Goal: Transaction & Acquisition: Purchase product/service

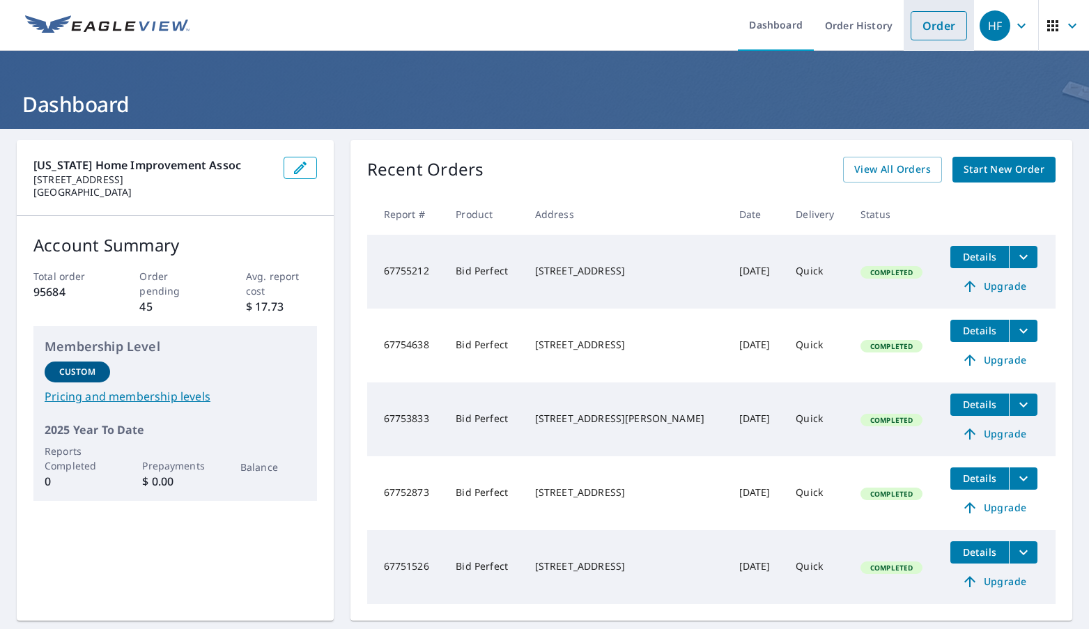
click at [926, 24] on link "Order" at bounding box center [939, 25] width 56 height 29
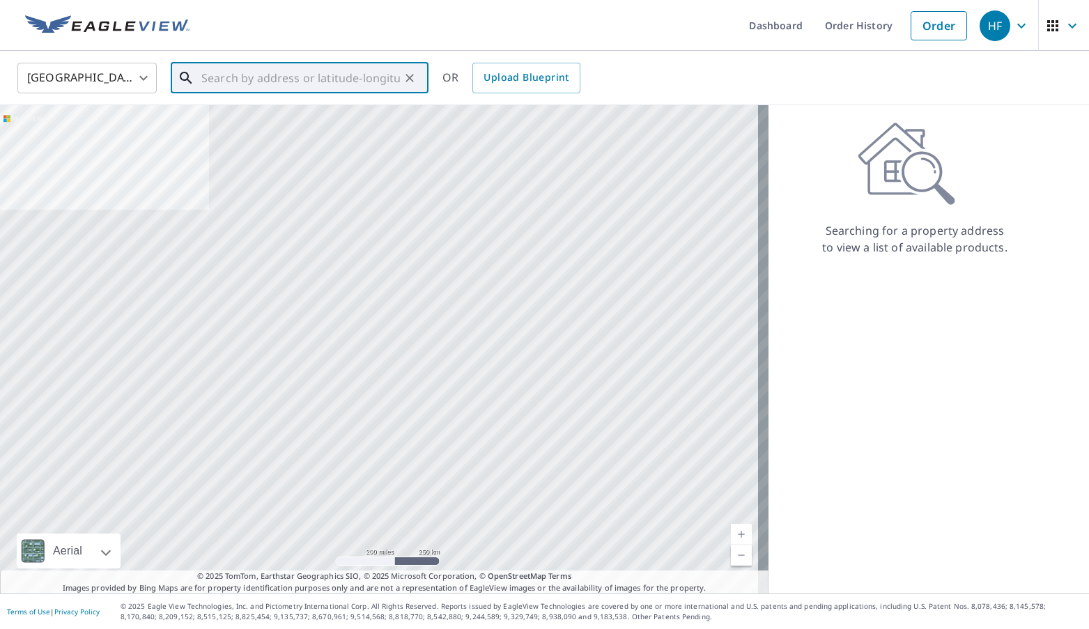
click at [376, 76] on input "text" at bounding box center [300, 78] width 199 height 39
paste input "[STREET_ADDRESS][PERSON_NAME]"
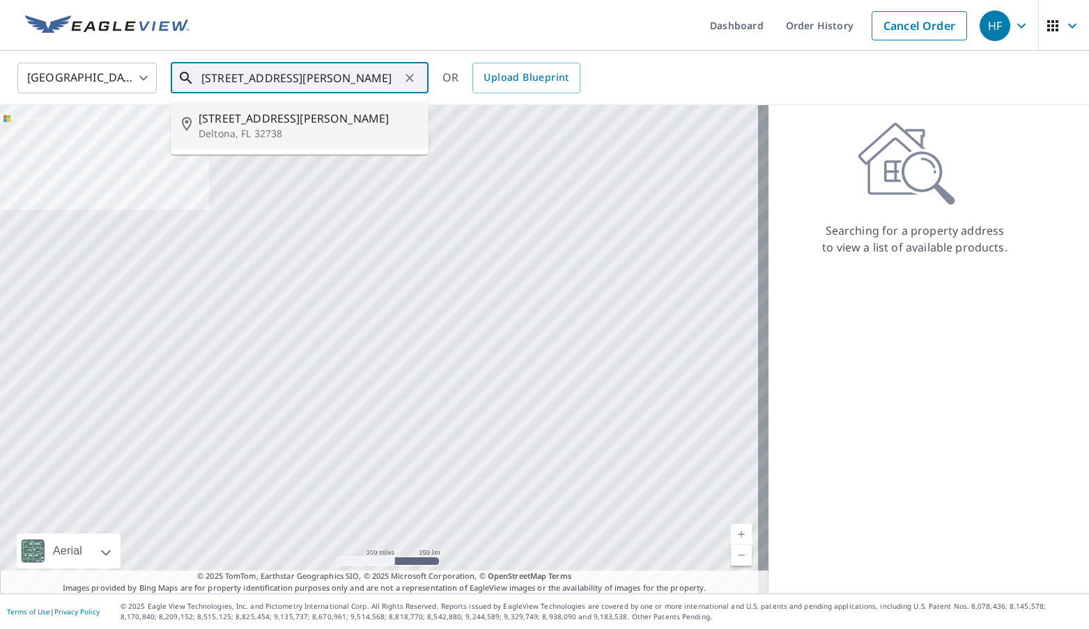
click at [236, 118] on span "[STREET_ADDRESS][PERSON_NAME]" at bounding box center [308, 118] width 219 height 17
type input "[STREET_ADDRESS][PERSON_NAME]"
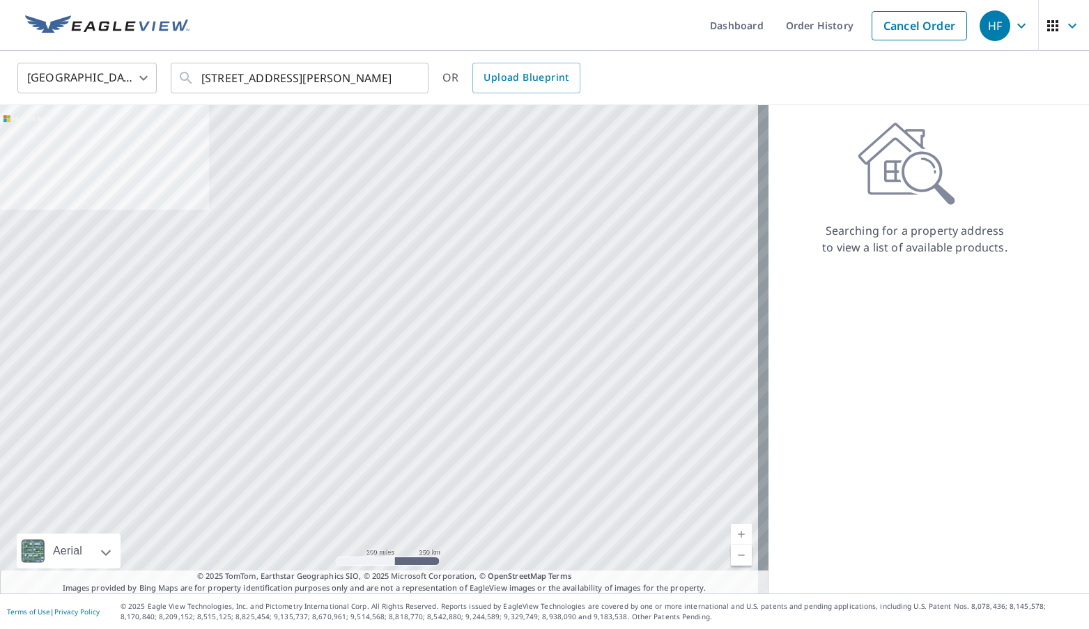
scroll to position [0, 0]
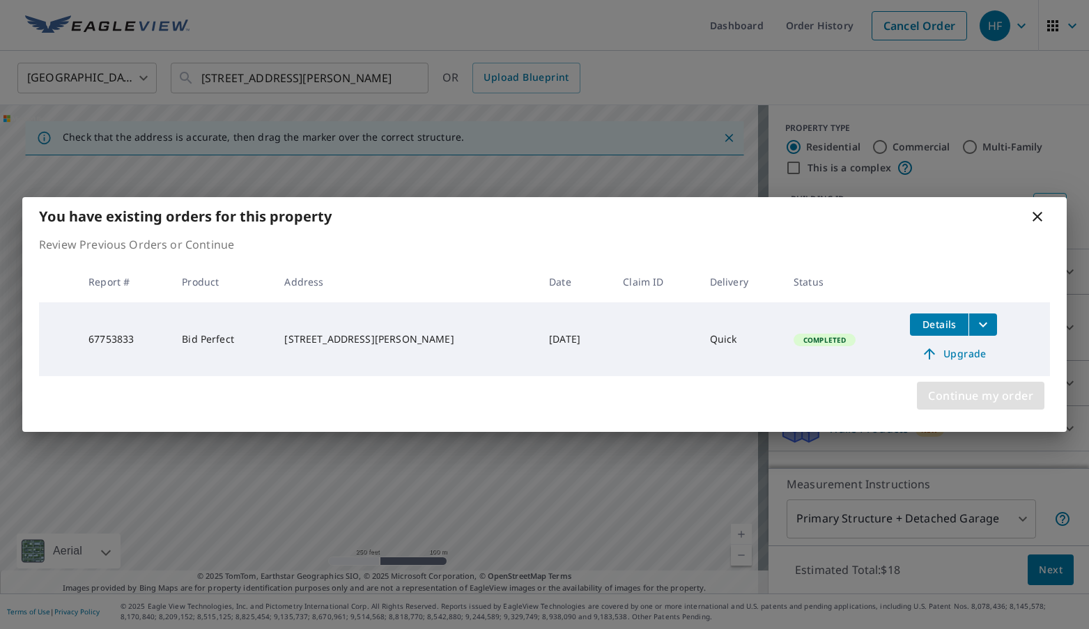
click at [983, 397] on span "Continue my order" at bounding box center [980, 396] width 105 height 20
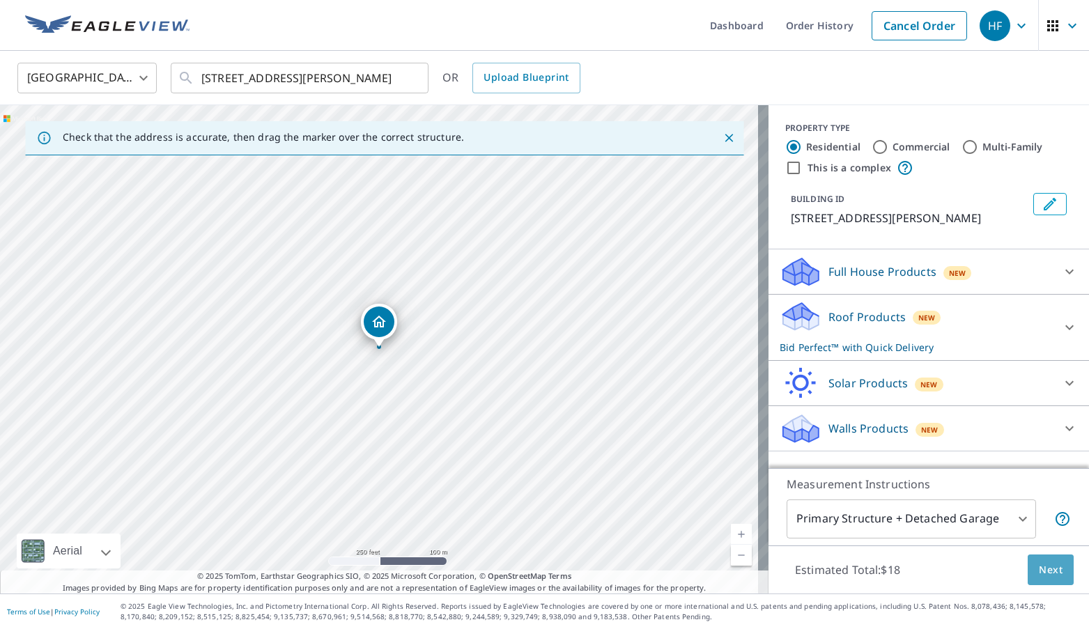
click at [1052, 567] on span "Next" at bounding box center [1051, 570] width 24 height 17
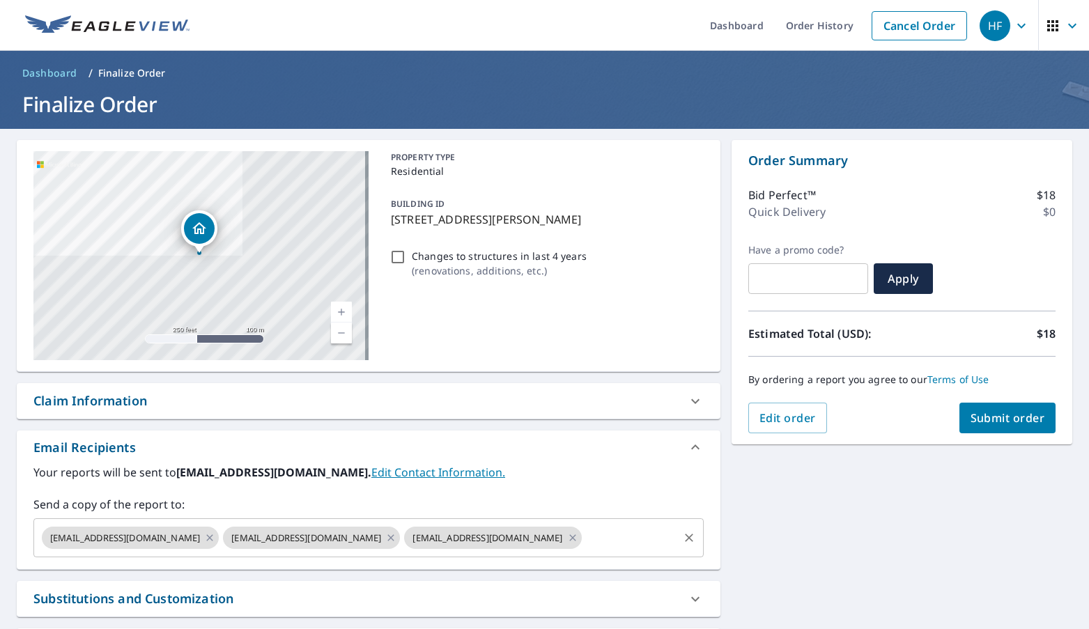
click at [584, 535] on input "text" at bounding box center [630, 538] width 93 height 26
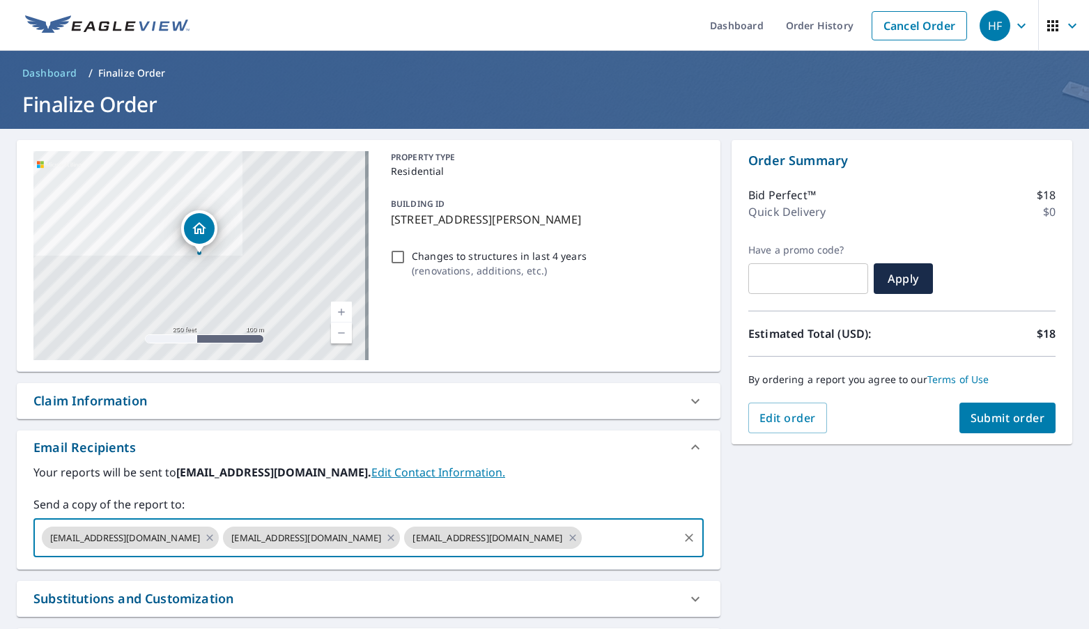
paste input "[EMAIL_ADDRESS][DOMAIN_NAME]"
type input "[EMAIL_ADDRESS][DOMAIN_NAME]"
click at [1008, 415] on span "Submit order" at bounding box center [1008, 418] width 75 height 15
checkbox input "true"
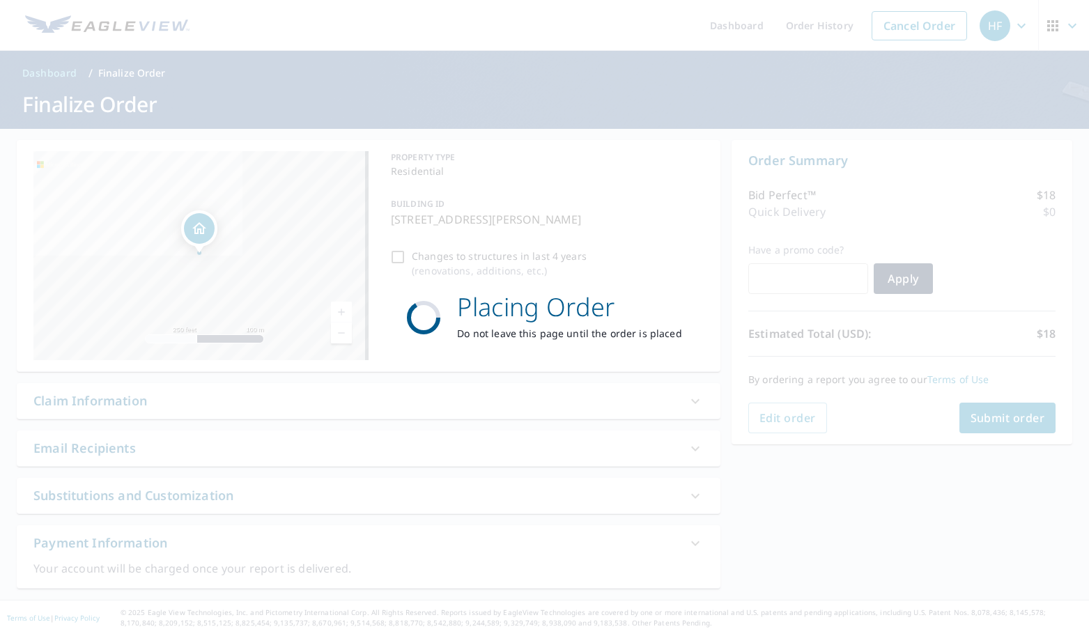
scroll to position [0, 0]
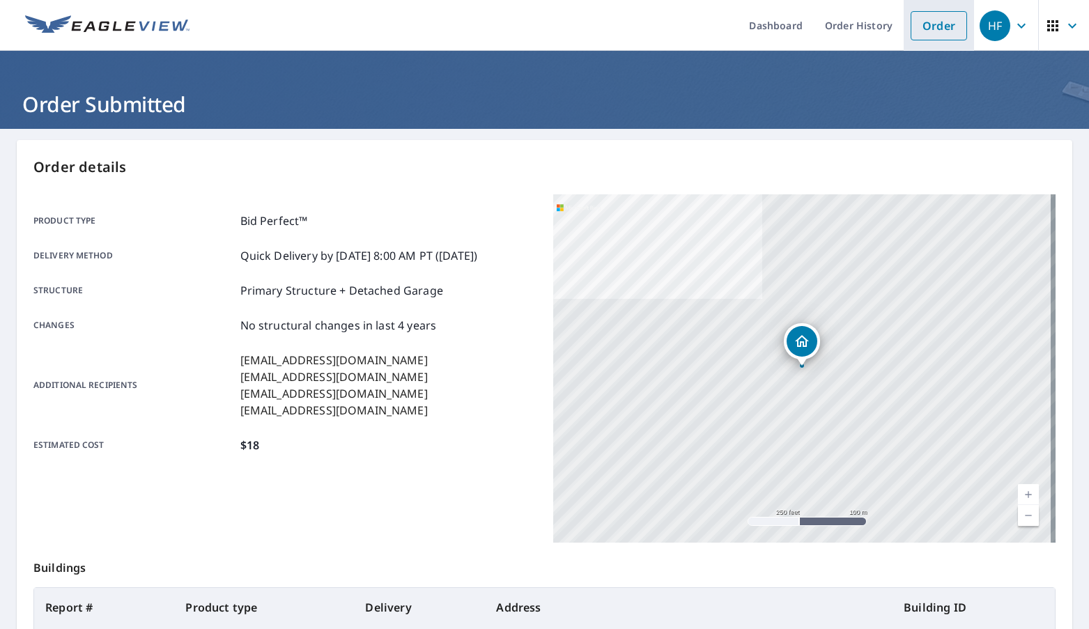
click at [939, 24] on link "Order" at bounding box center [939, 25] width 56 height 29
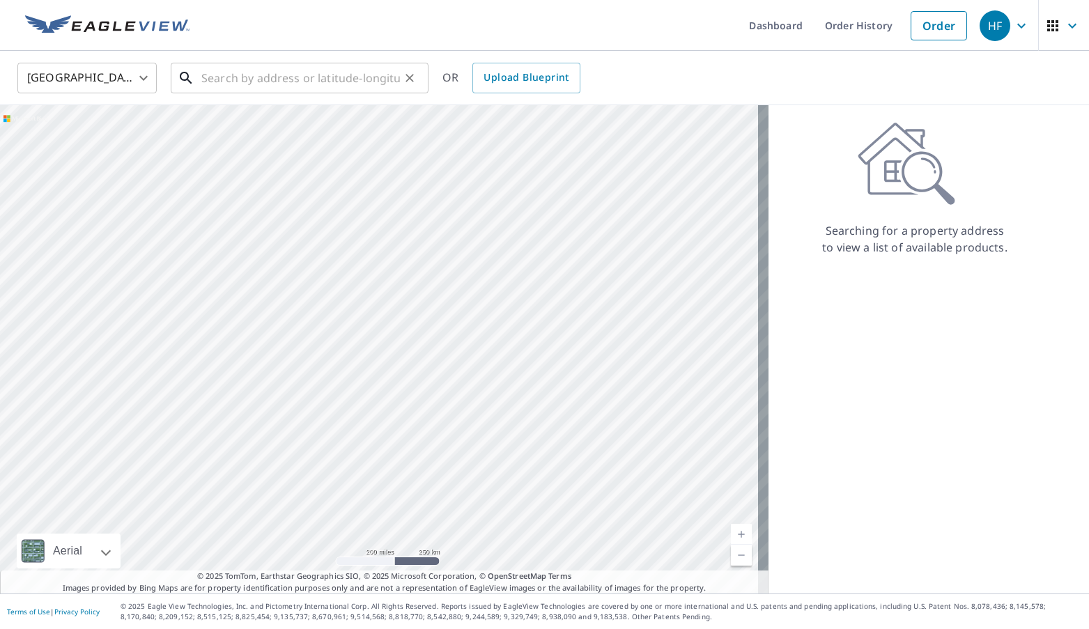
click at [309, 77] on input "text" at bounding box center [300, 78] width 199 height 39
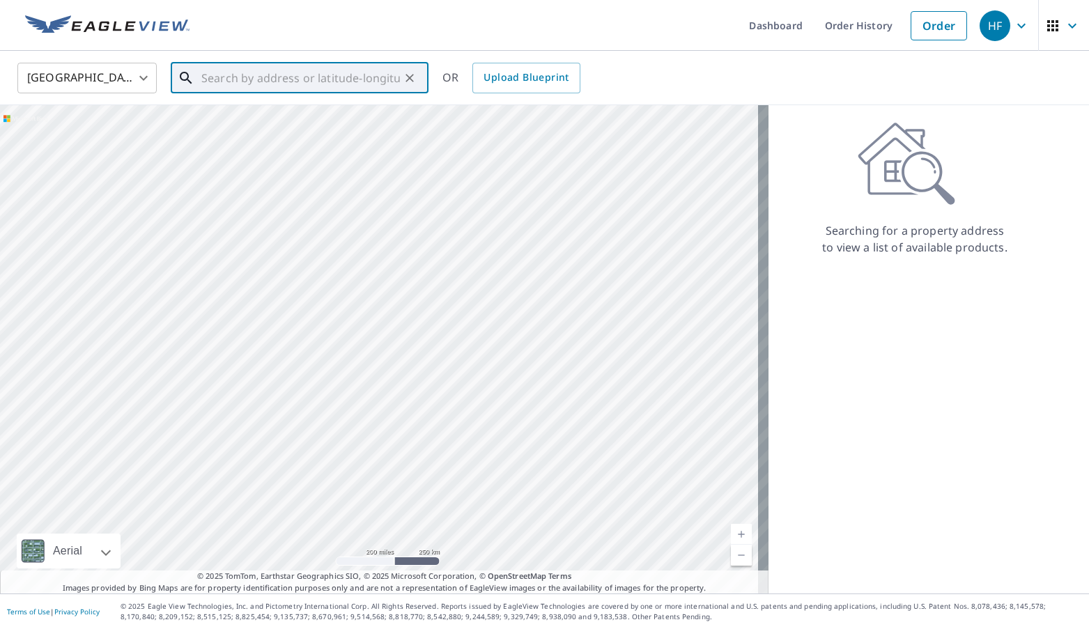
paste input "[STREET_ADDRESS]"
click at [266, 117] on span "[STREET_ADDRESS]" at bounding box center [308, 118] width 219 height 17
type input "[STREET_ADDRESS]"
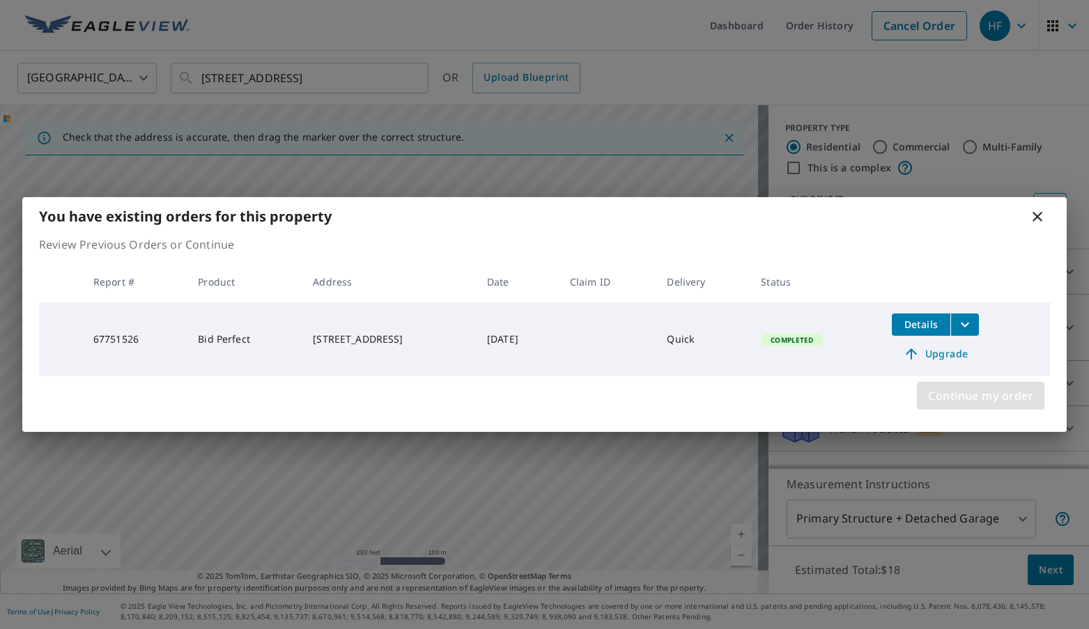
click at [990, 400] on span "Continue my order" at bounding box center [980, 396] width 105 height 20
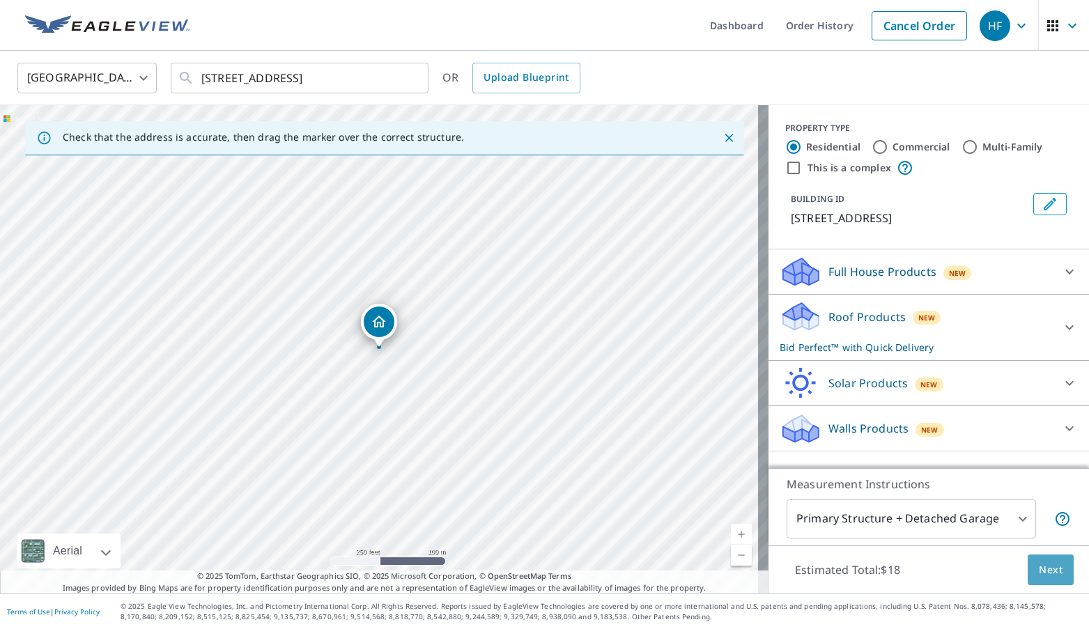
click at [1043, 574] on span "Next" at bounding box center [1051, 570] width 24 height 17
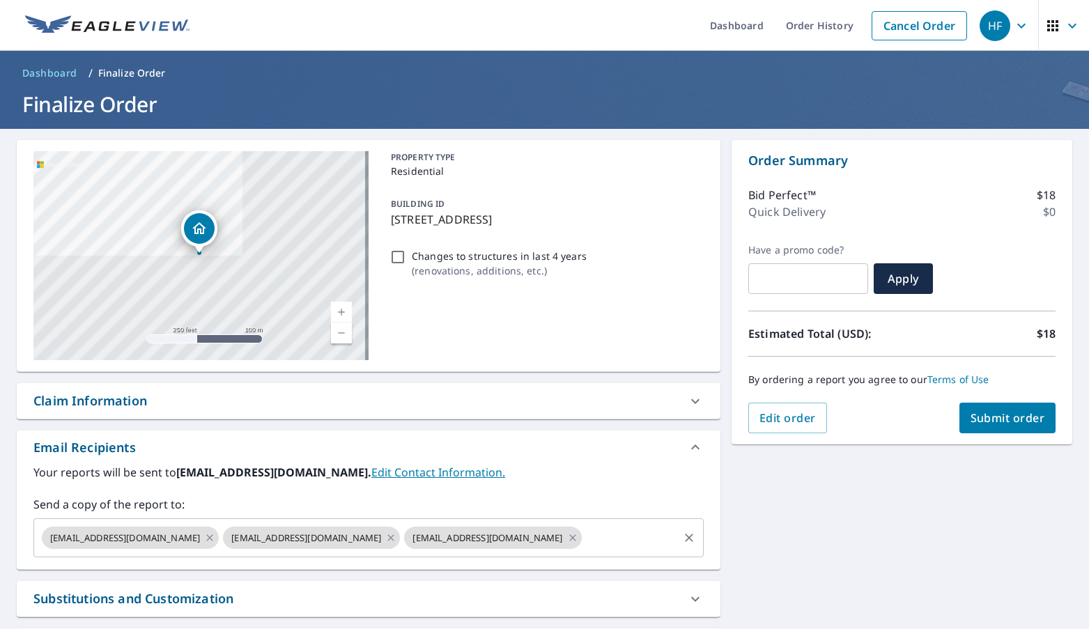
click at [590, 542] on input "text" at bounding box center [630, 538] width 93 height 26
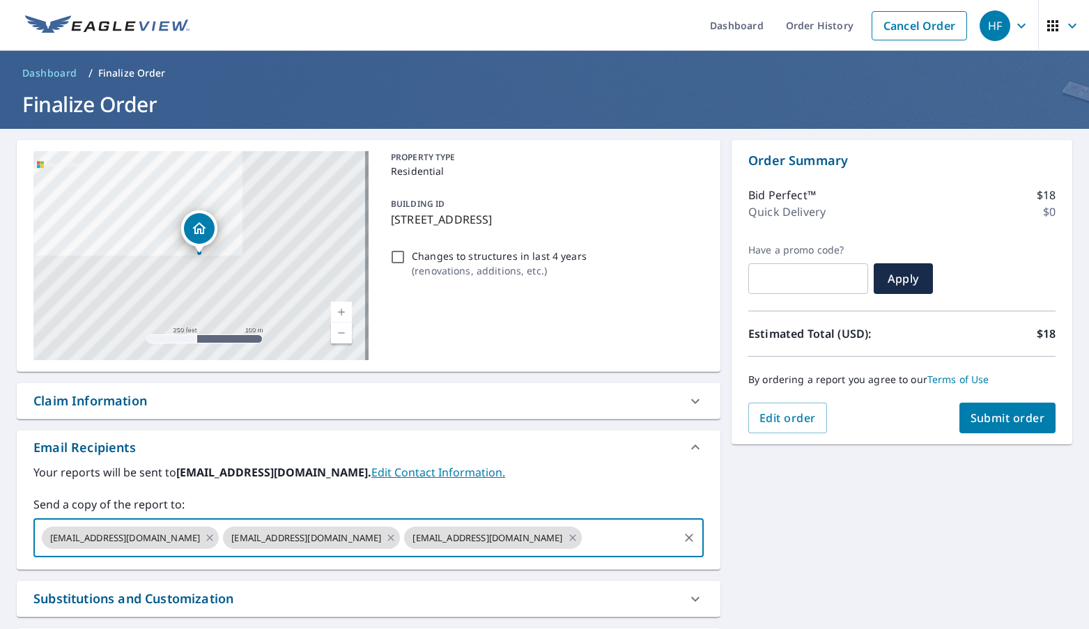
paste input "[EMAIL_ADDRESS][DOMAIN_NAME]"
type input "[EMAIL_ADDRESS][DOMAIN_NAME]"
click at [1002, 417] on span "Submit order" at bounding box center [1008, 418] width 75 height 15
checkbox input "true"
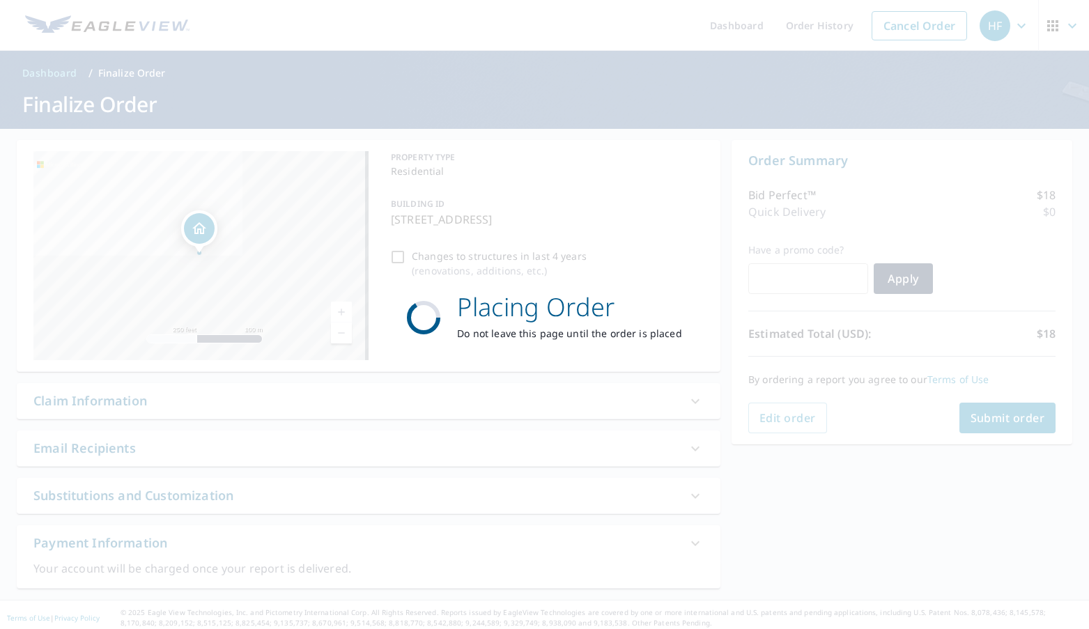
scroll to position [0, 0]
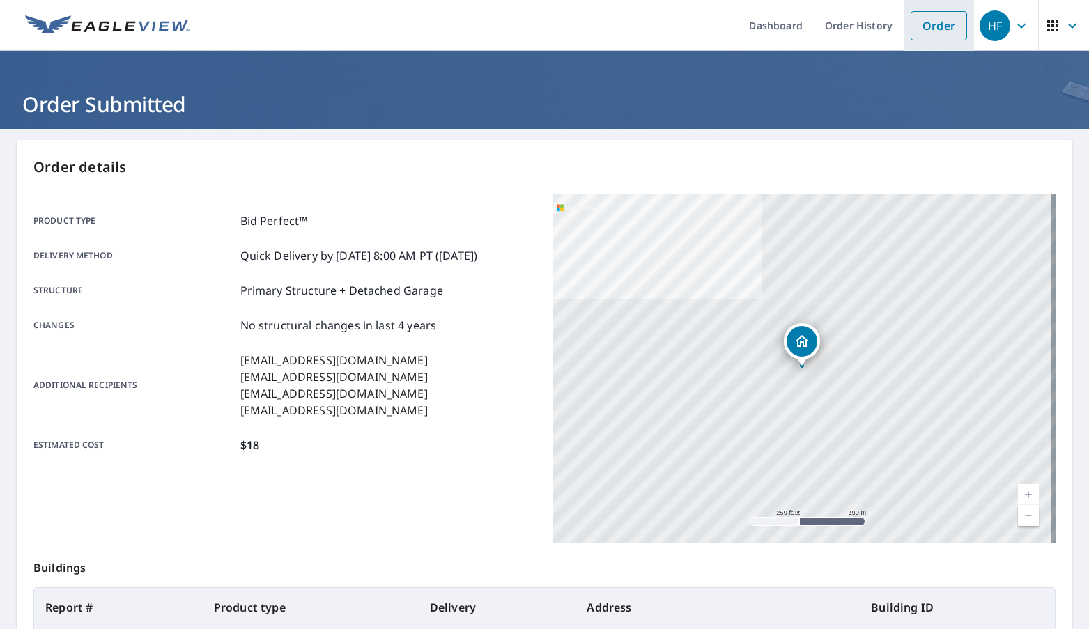
click at [919, 19] on link "Order" at bounding box center [939, 25] width 56 height 29
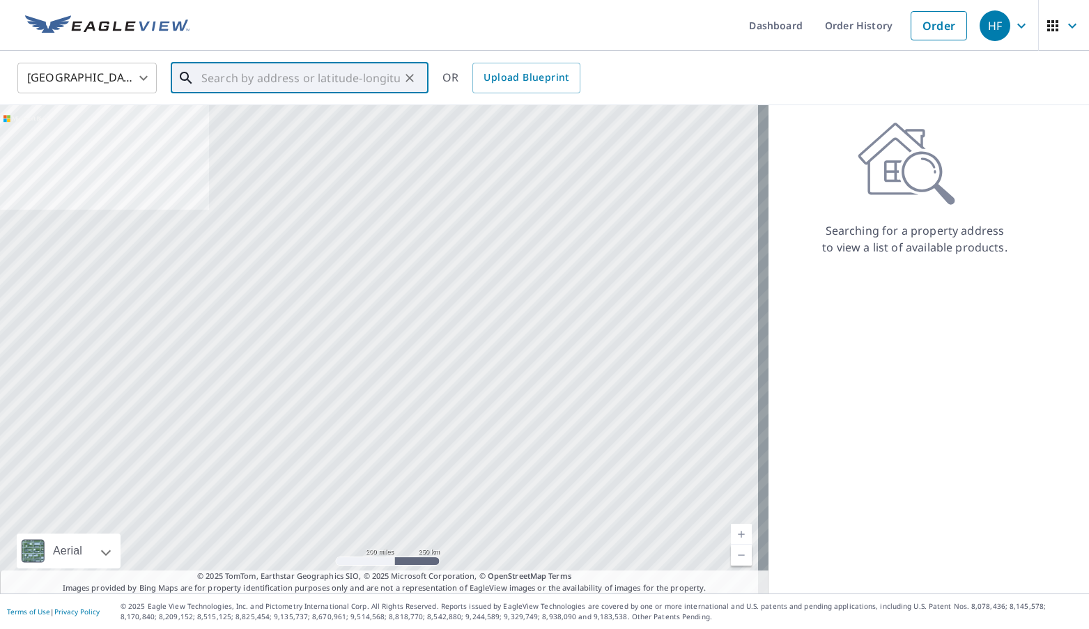
click at [346, 72] on input "text" at bounding box center [300, 78] width 199 height 39
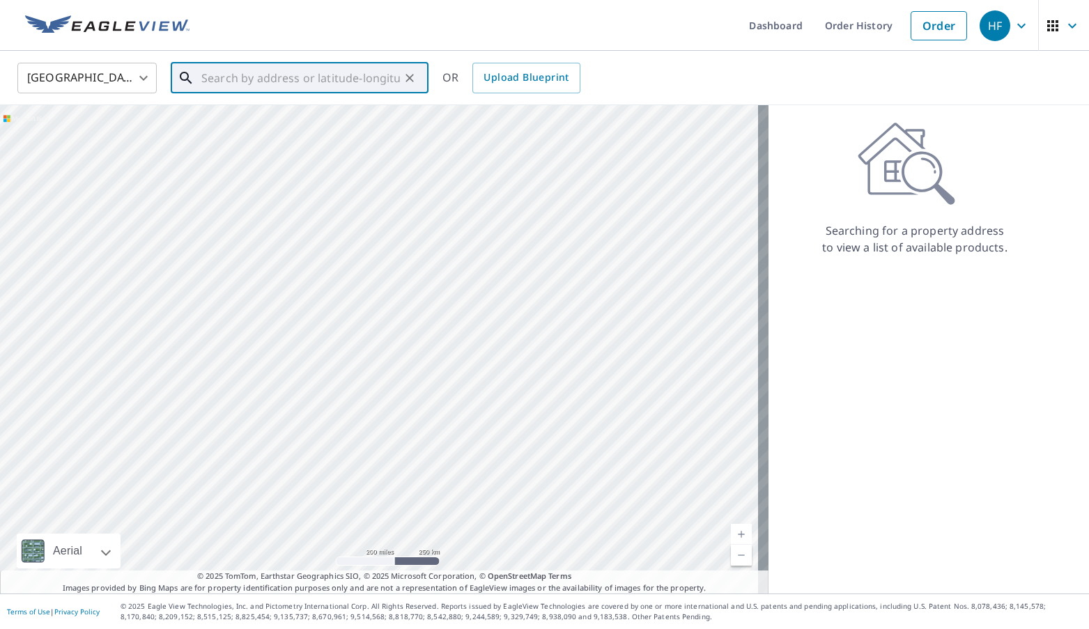
click at [312, 72] on input "text" at bounding box center [300, 78] width 199 height 39
paste input "[STREET_ADDRESS]"
click at [249, 125] on span "[STREET_ADDRESS]" at bounding box center [308, 118] width 219 height 17
type input "[STREET_ADDRESS]"
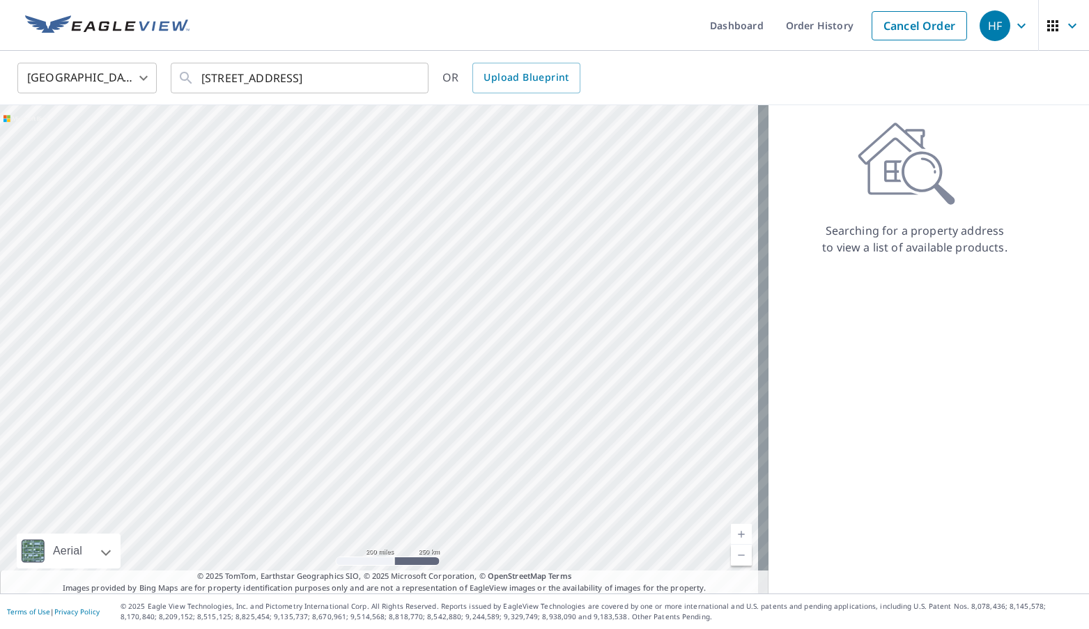
scroll to position [0, 0]
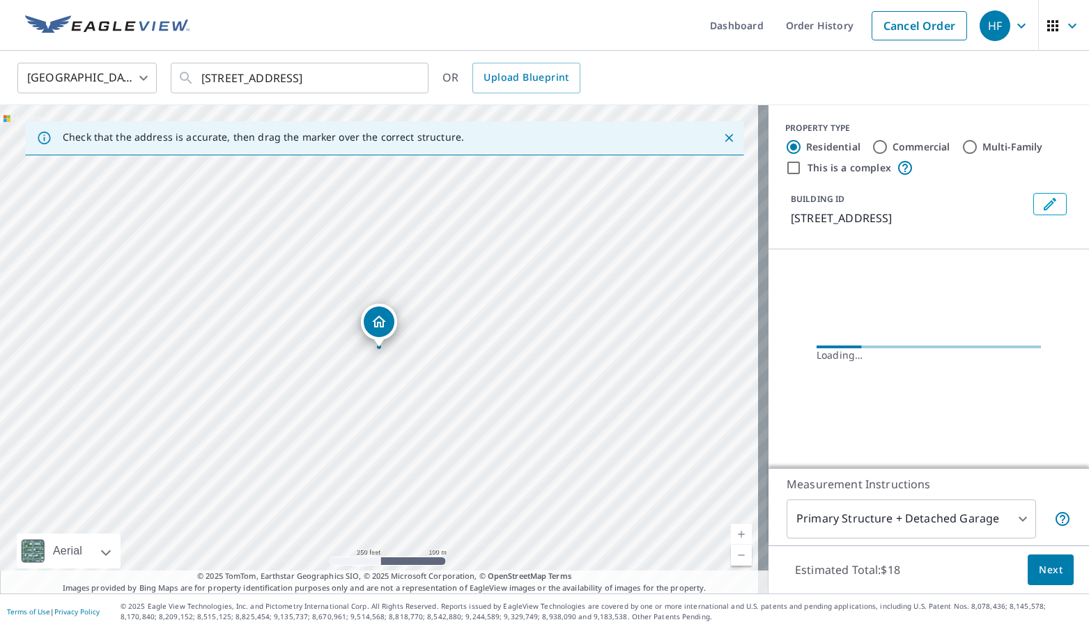
click at [1035, 569] on body "HF HF Dashboard Order History Cancel Order HF [GEOGRAPHIC_DATA] [GEOGRAPHIC_DAT…" at bounding box center [544, 314] width 1089 height 629
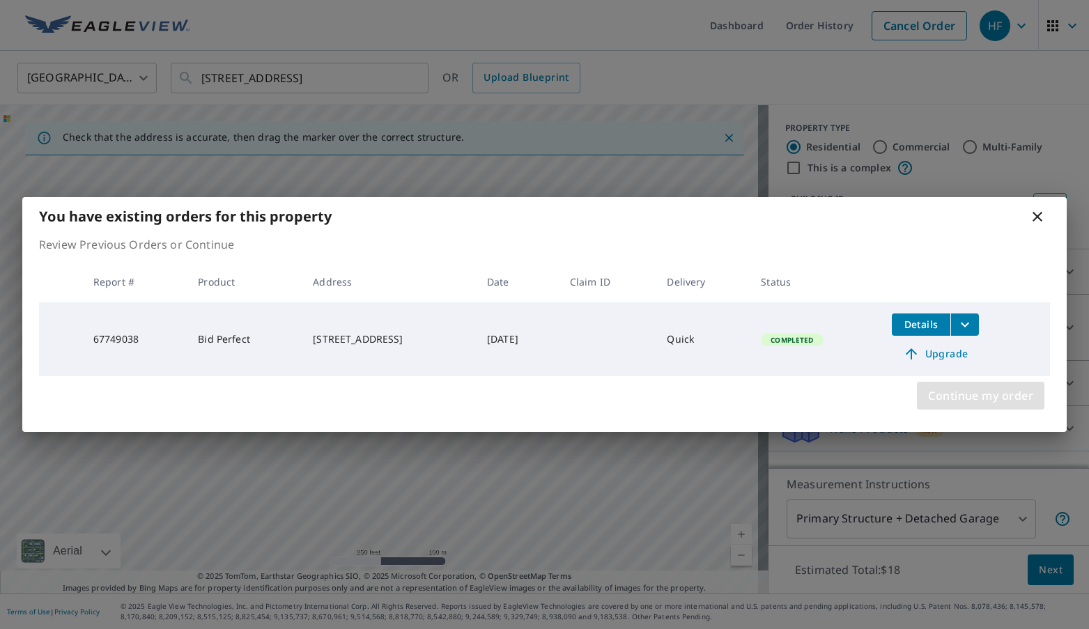
click at [972, 395] on span "Continue my order" at bounding box center [980, 396] width 105 height 20
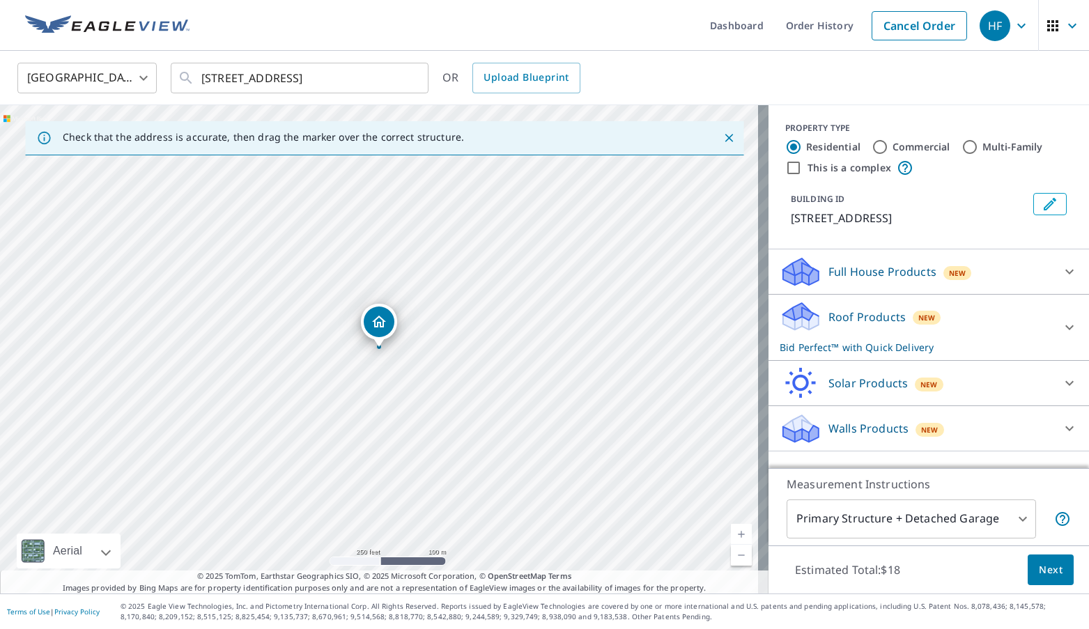
click at [1055, 565] on button "Next" at bounding box center [1051, 570] width 46 height 31
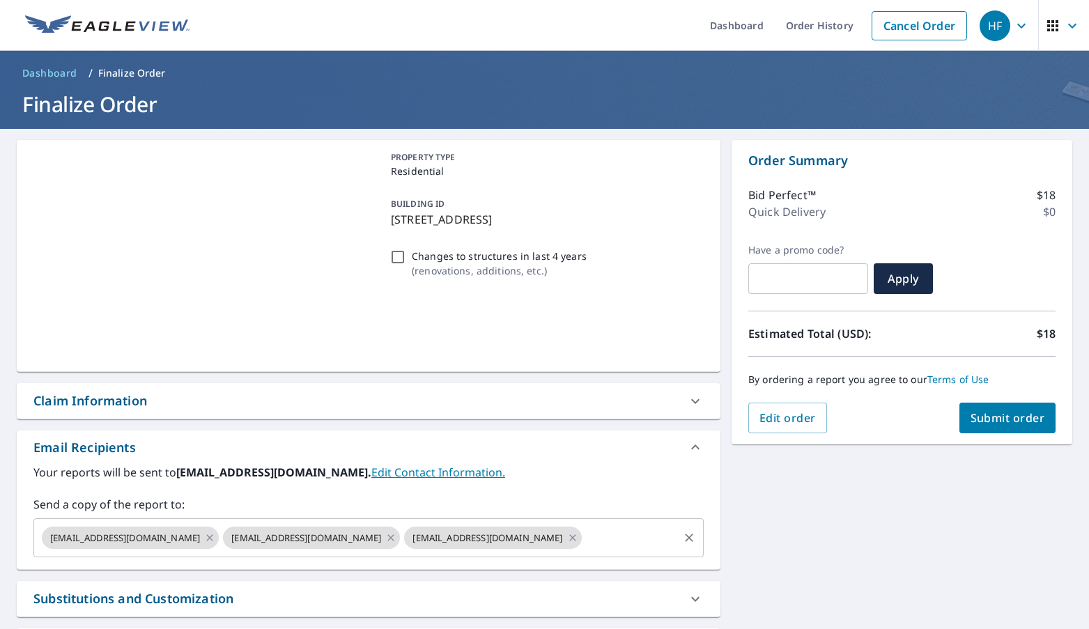
click at [584, 537] on input "text" at bounding box center [630, 538] width 93 height 26
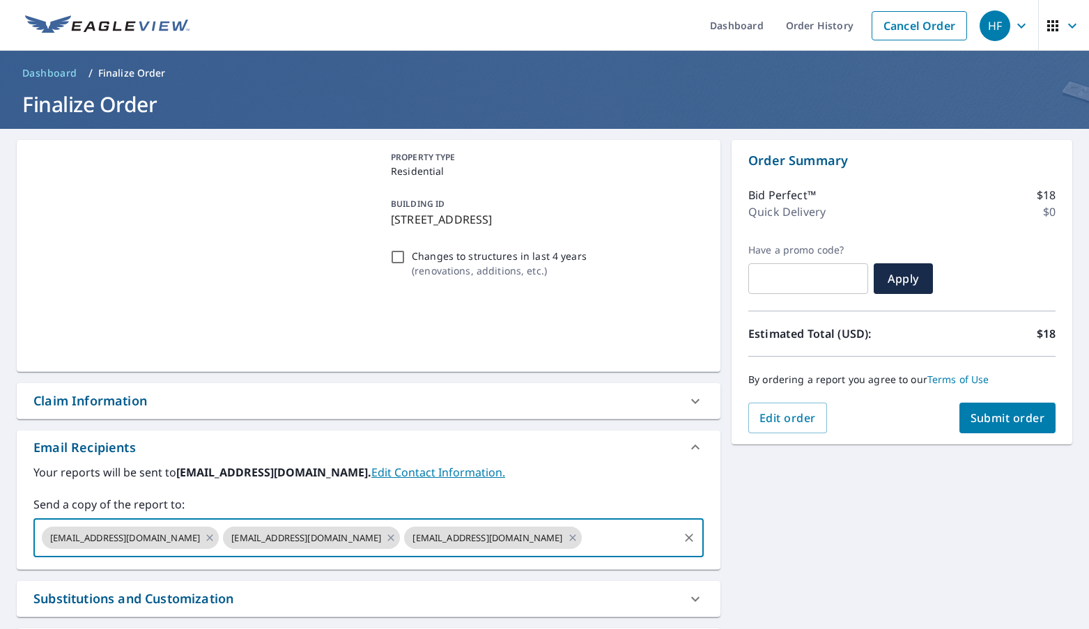
paste input "[EMAIL_ADDRESS][DOMAIN_NAME]"
type input "[EMAIL_ADDRESS][DOMAIN_NAME]"
click at [1004, 425] on span "Submit order" at bounding box center [1008, 418] width 75 height 15
checkbox input "true"
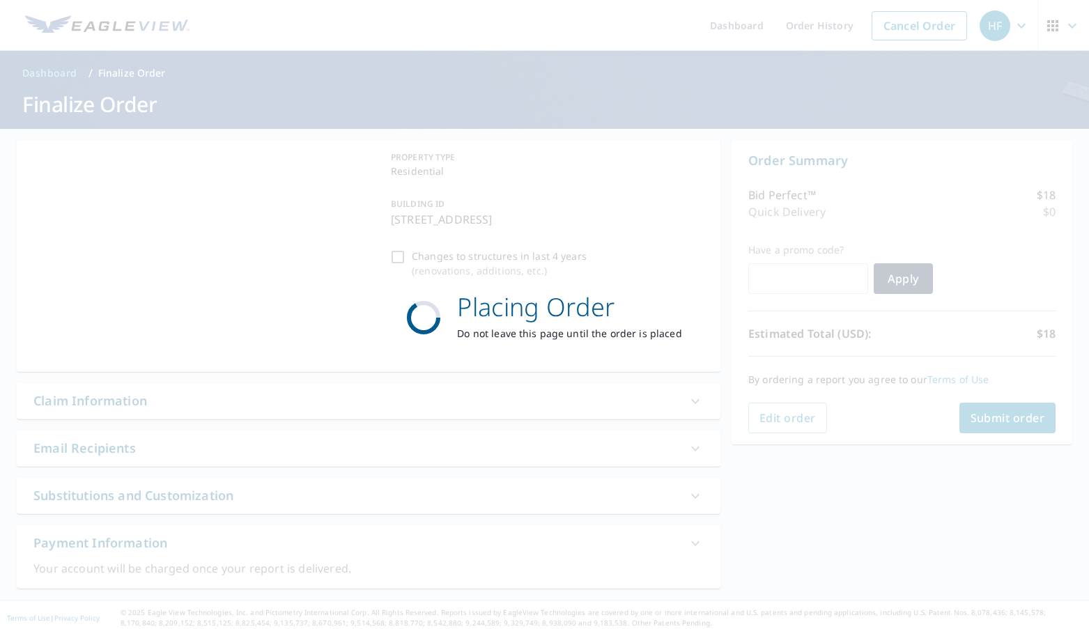
scroll to position [0, 0]
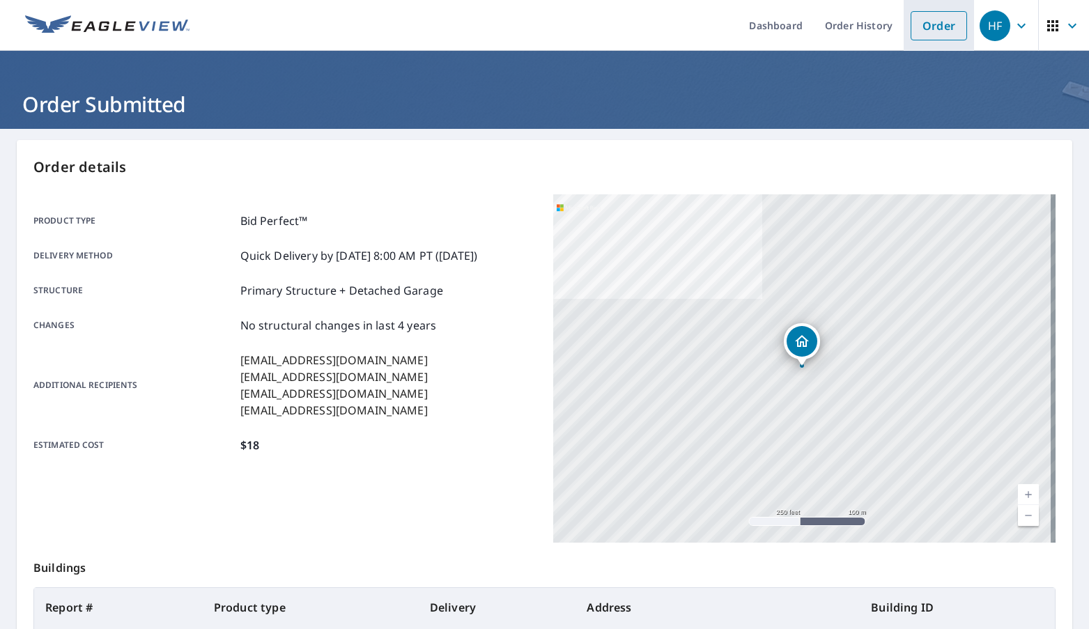
click at [930, 26] on link "Order" at bounding box center [939, 25] width 56 height 29
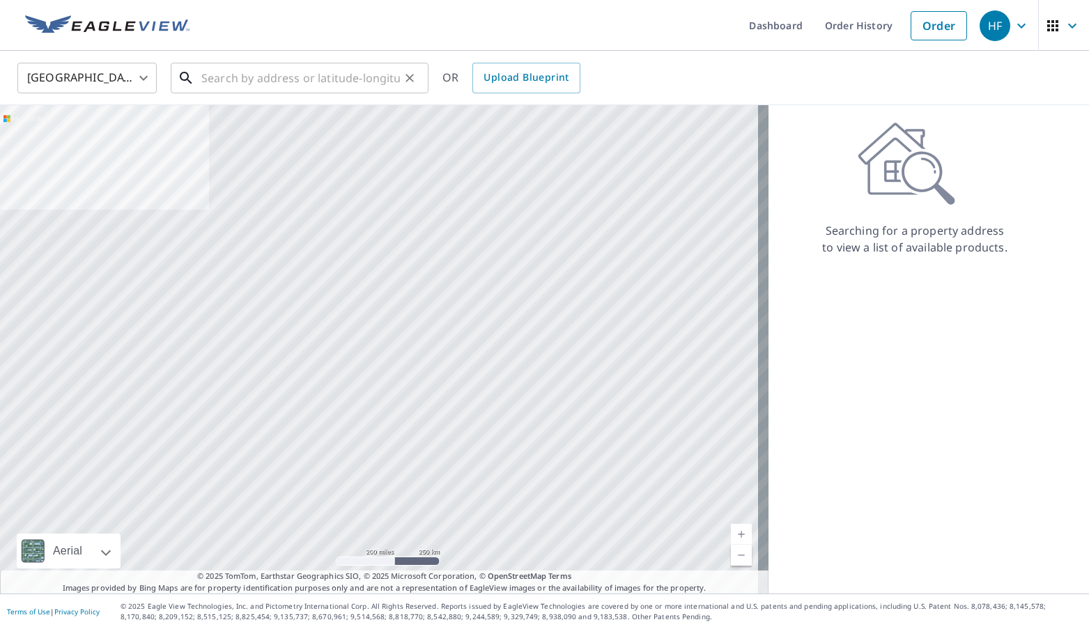
click at [307, 74] on input "text" at bounding box center [300, 78] width 199 height 39
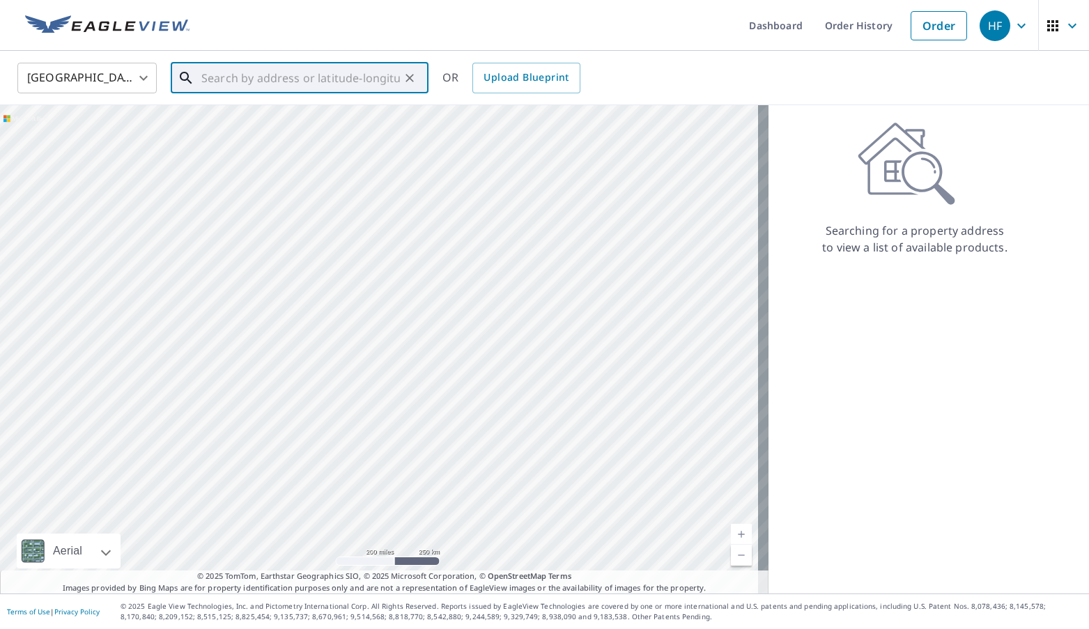
paste input "[STREET_ADDRESS]"
click at [258, 122] on span "[STREET_ADDRESS]" at bounding box center [308, 118] width 219 height 17
type input "[STREET_ADDRESS]"
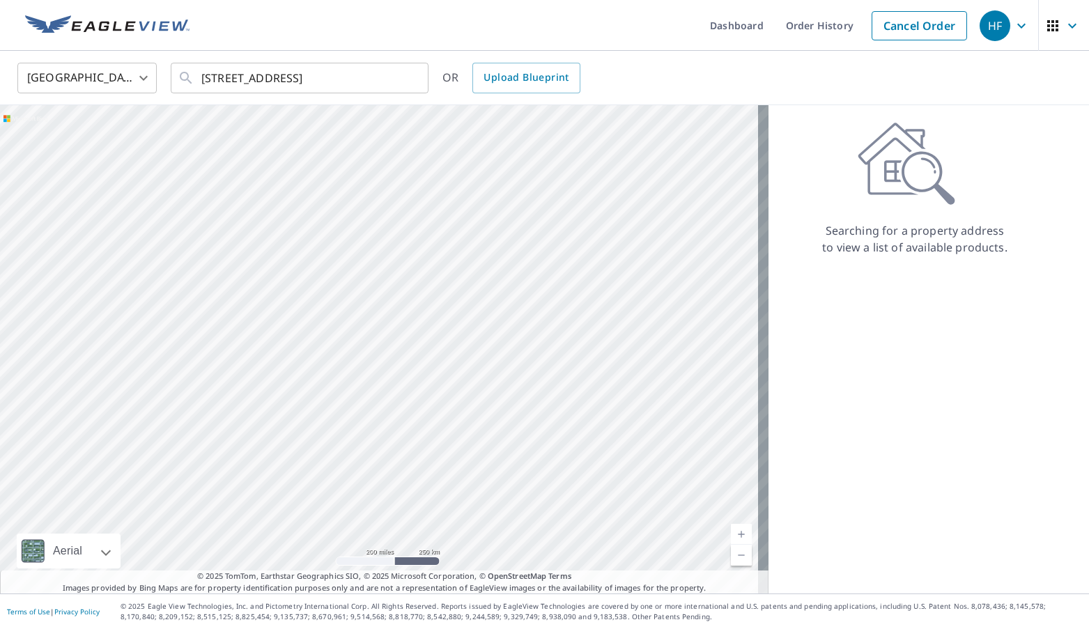
scroll to position [0, 0]
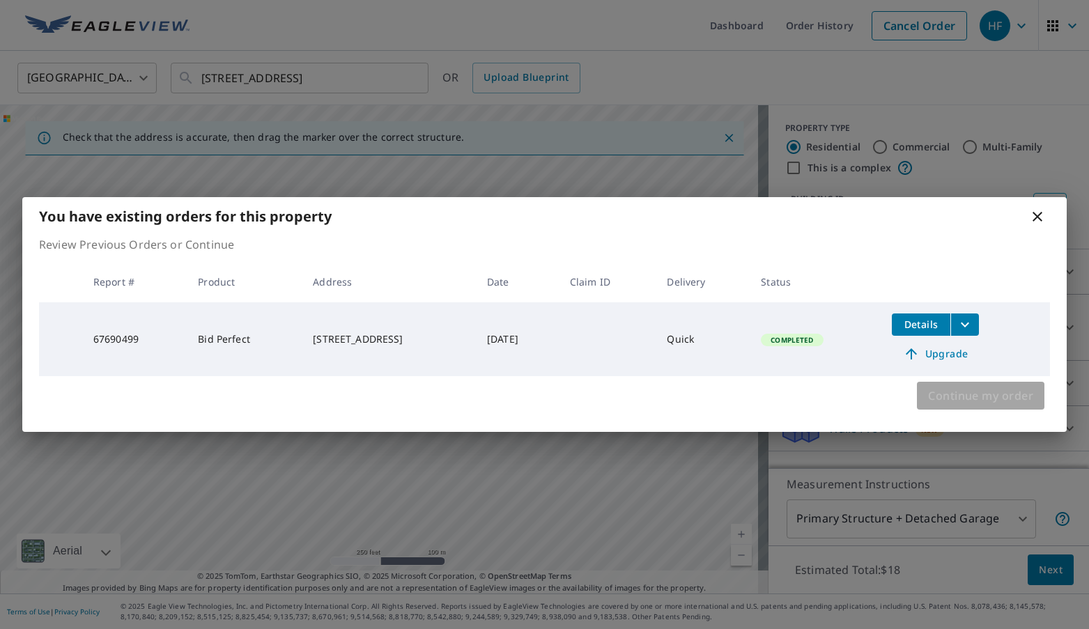
click at [953, 391] on span "Continue my order" at bounding box center [980, 396] width 105 height 20
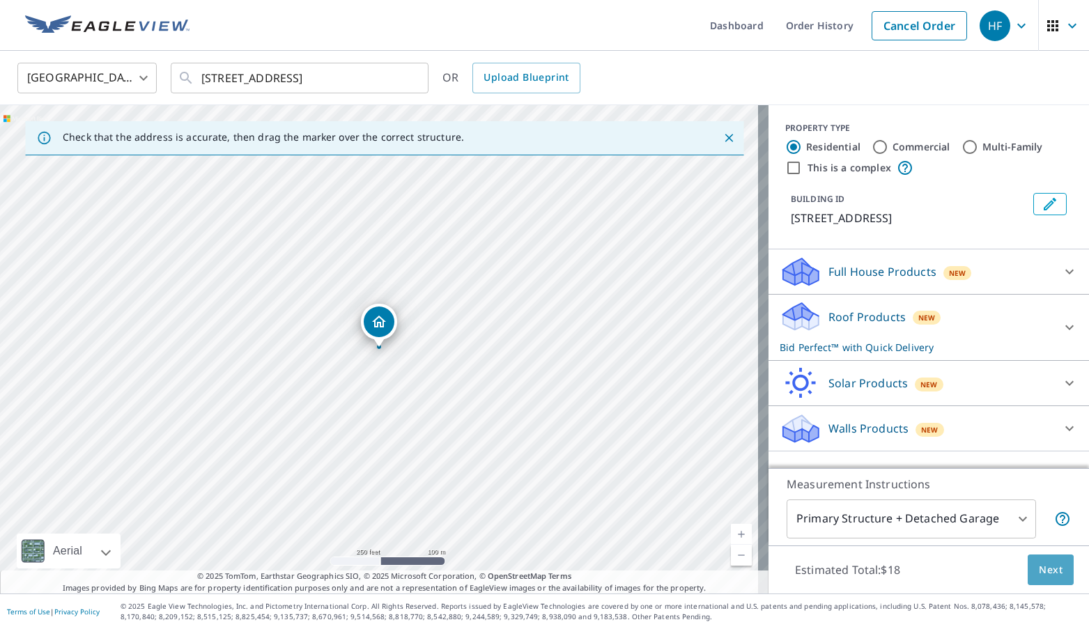
click at [1039, 568] on span "Next" at bounding box center [1051, 570] width 24 height 17
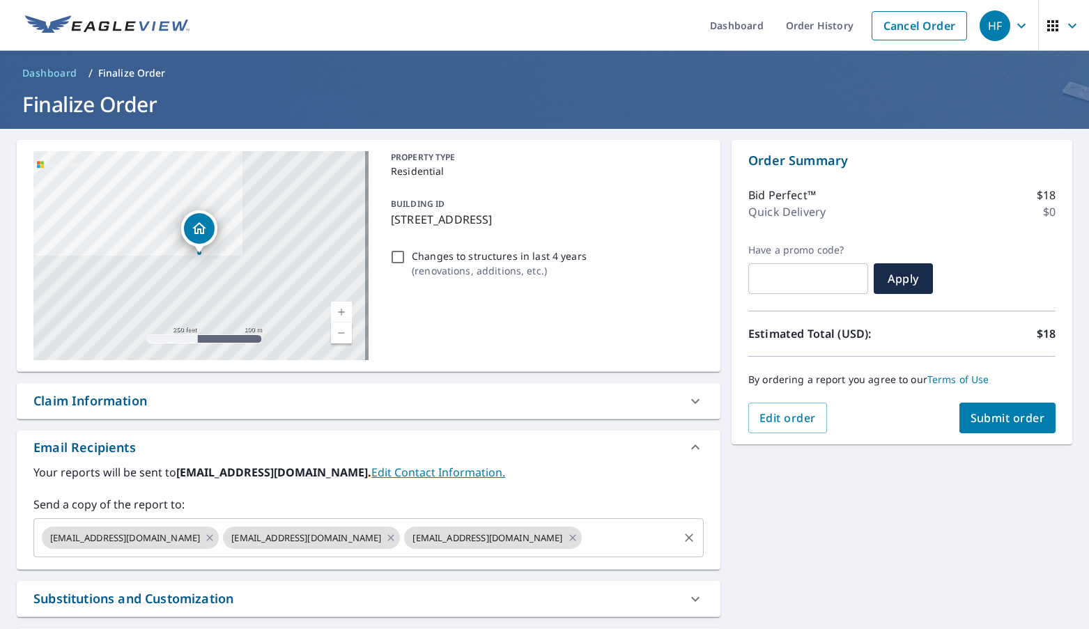
click at [584, 544] on input "text" at bounding box center [630, 538] width 93 height 26
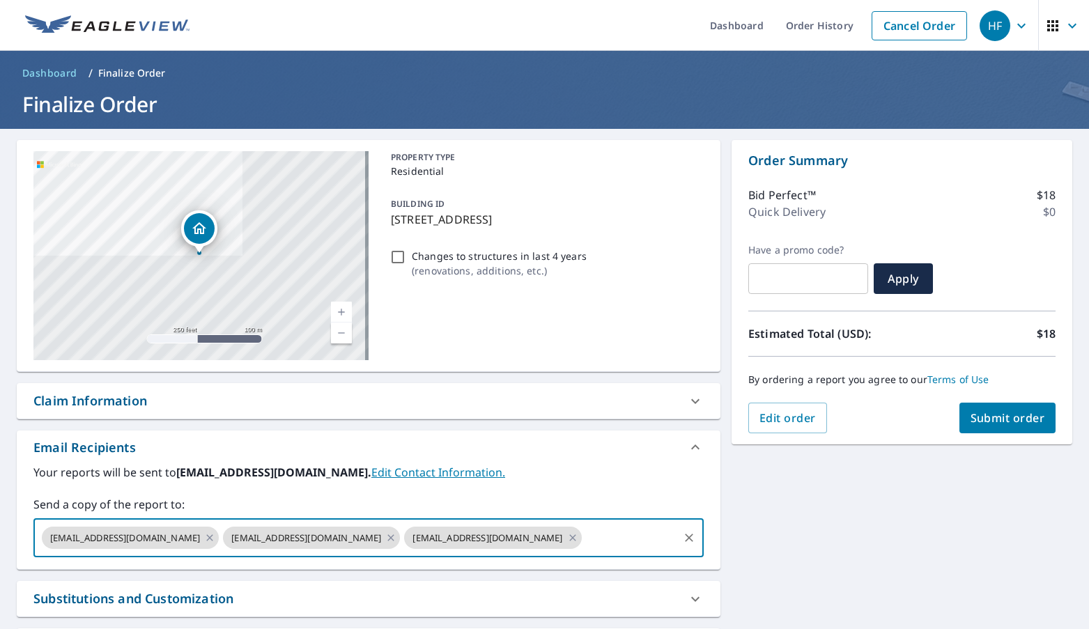
paste input "[EMAIL_ADDRESS][DOMAIN_NAME]"
type input "[EMAIL_ADDRESS][DOMAIN_NAME]"
click at [993, 412] on span "Submit order" at bounding box center [1008, 418] width 75 height 15
checkbox input "true"
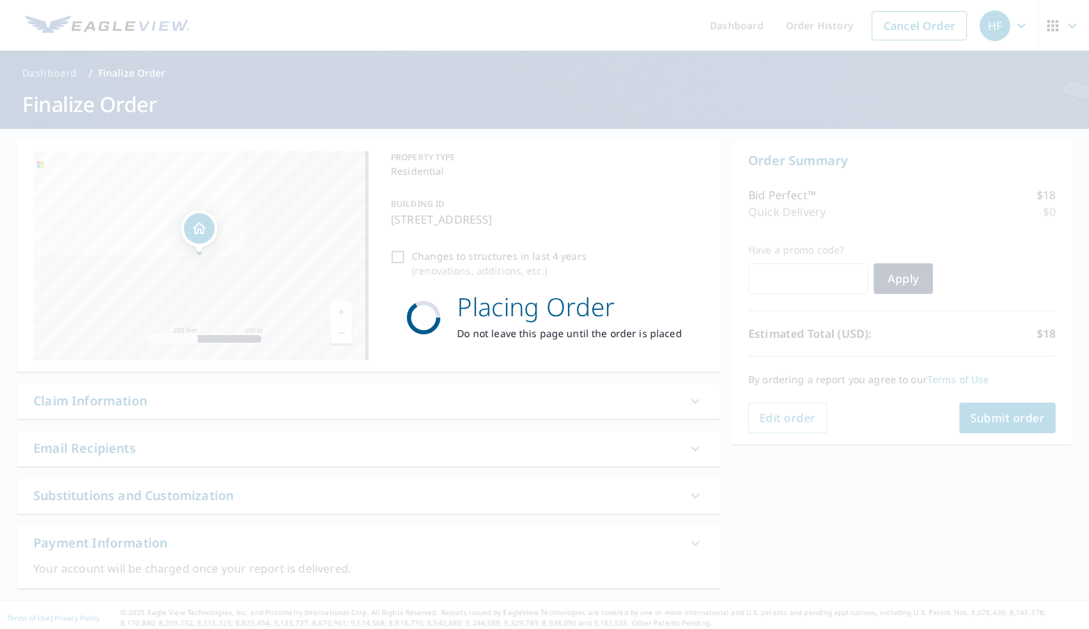
scroll to position [0, 0]
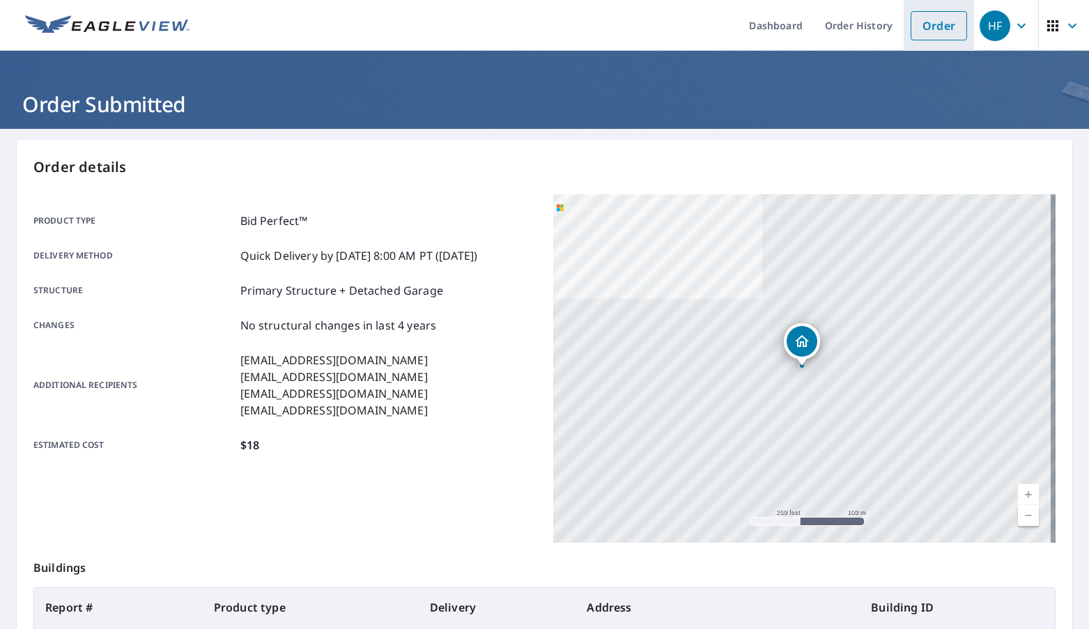
click at [922, 26] on link "Order" at bounding box center [939, 25] width 56 height 29
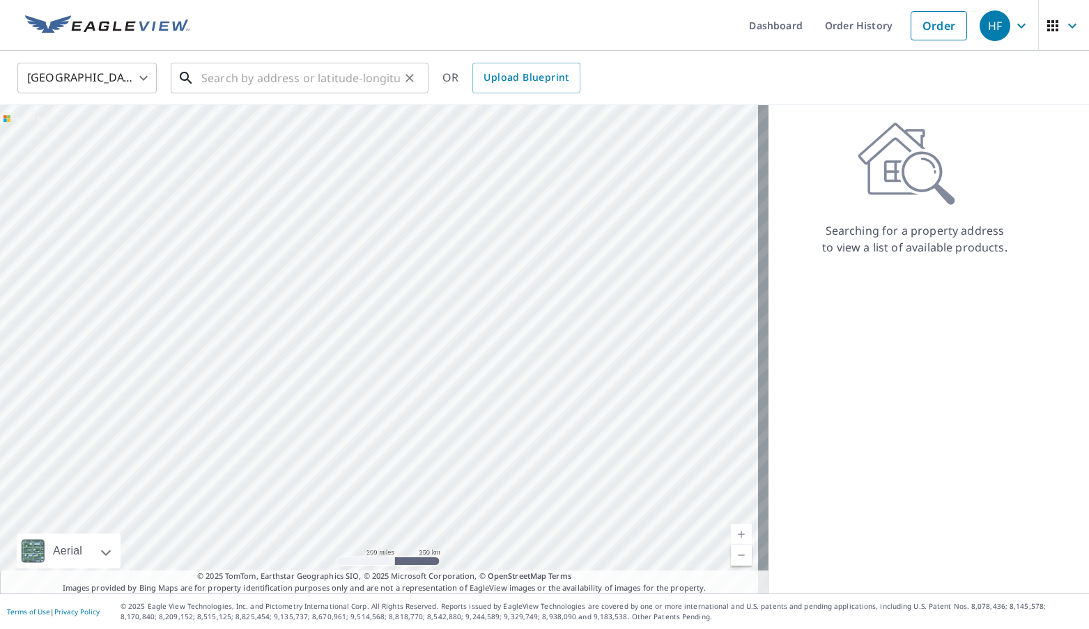
click at [342, 75] on input "text" at bounding box center [300, 78] width 199 height 39
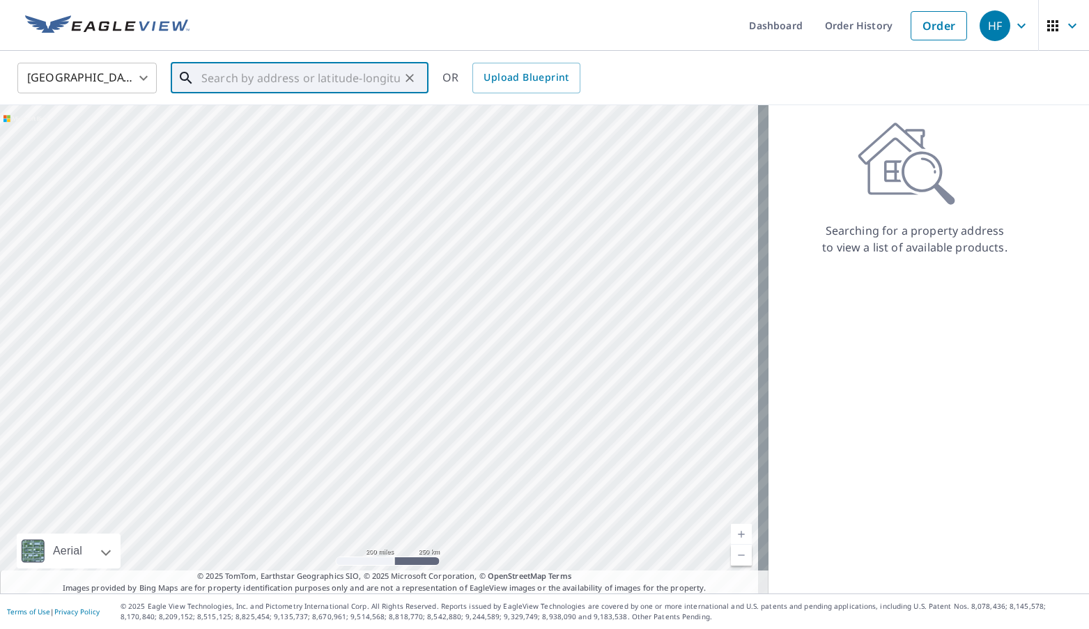
click at [273, 79] on input "text" at bounding box center [300, 78] width 199 height 39
paste input "[STREET_ADDRESS]"
click at [269, 117] on span "[STREET_ADDRESS]" at bounding box center [308, 118] width 219 height 17
type input "[STREET_ADDRESS]"
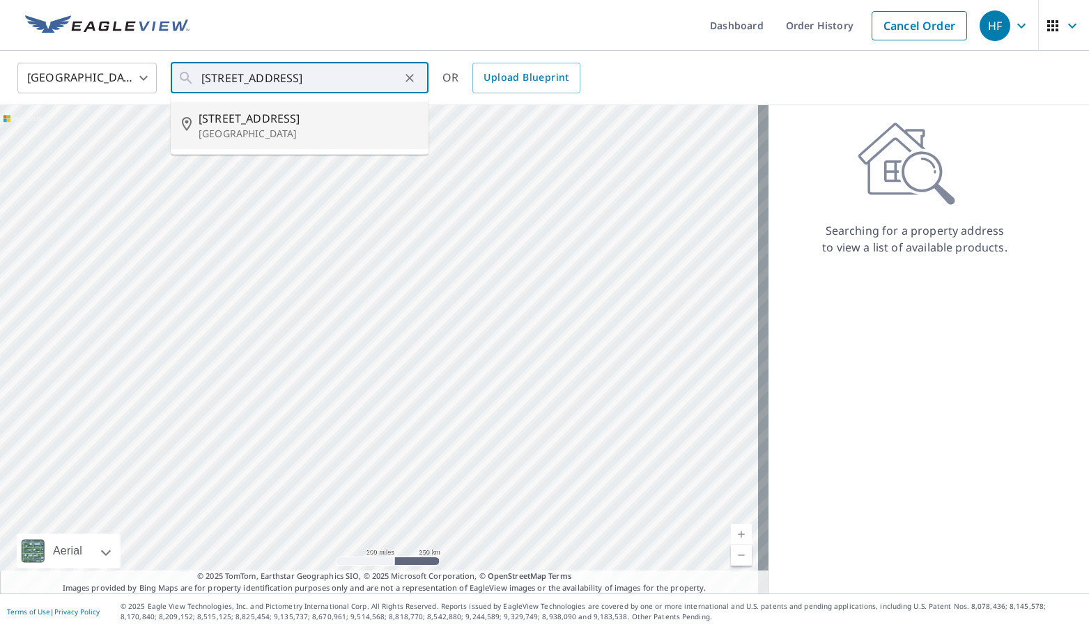
scroll to position [0, 0]
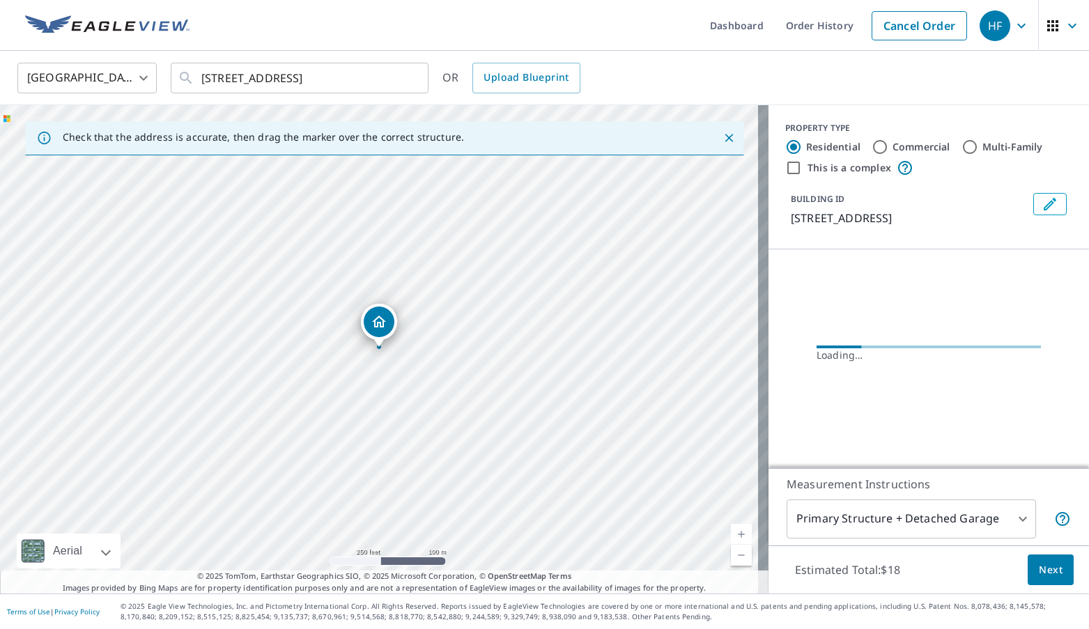
click at [1052, 576] on span "Next" at bounding box center [1051, 570] width 24 height 17
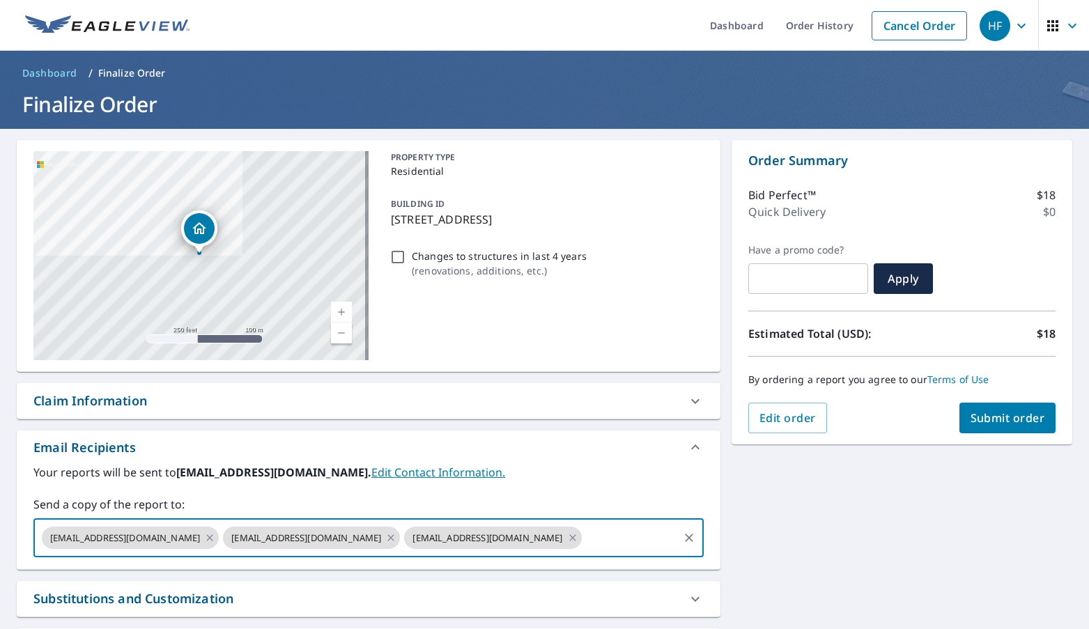
click at [609, 535] on input "text" at bounding box center [630, 538] width 93 height 26
paste input "[EMAIL_ADDRESS][DOMAIN_NAME]"
type input "[EMAIL_ADDRESS][DOMAIN_NAME]"
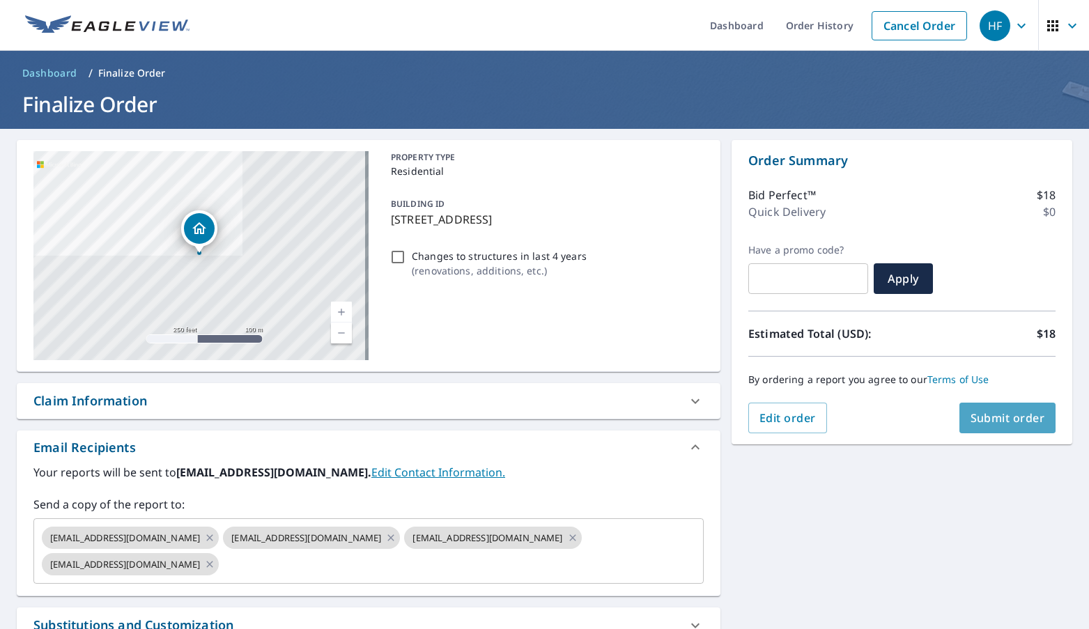
click at [987, 425] on span "Submit order" at bounding box center [1008, 418] width 75 height 15
checkbox input "true"
